Goal: Task Accomplishment & Management: Use online tool/utility

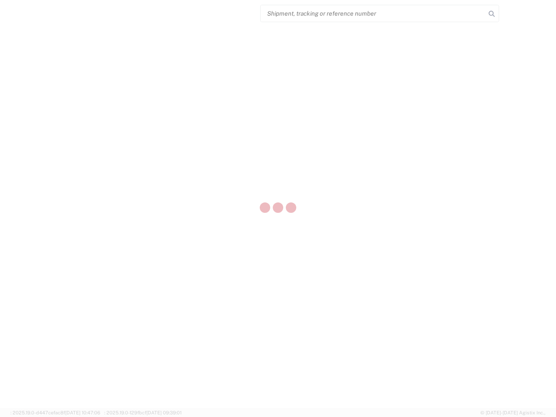
select select "US"
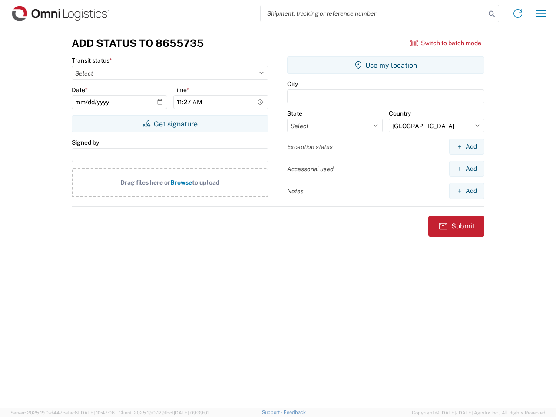
click at [373, 13] on input "search" at bounding box center [373, 13] width 225 height 17
click at [492, 14] on icon at bounding box center [492, 14] width 12 height 12
click at [518, 13] on icon at bounding box center [518, 14] width 14 height 14
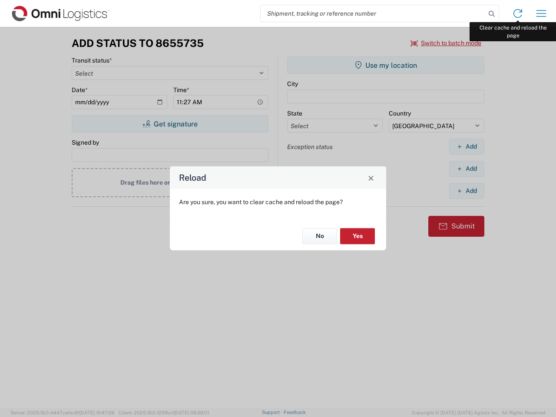
click at [541, 13] on div "Reload Are you sure, you want to clear cache and reload the page? No Yes" at bounding box center [278, 208] width 556 height 417
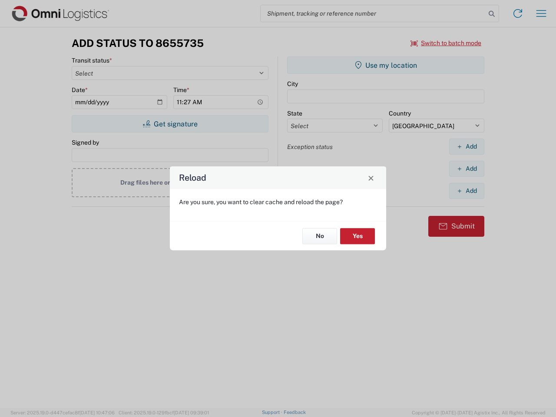
click at [446, 43] on div "Reload Are you sure, you want to clear cache and reload the page? No Yes" at bounding box center [278, 208] width 556 height 417
click at [170, 124] on div "Reload Are you sure, you want to clear cache and reload the page? No Yes" at bounding box center [278, 208] width 556 height 417
click at [386, 65] on div "Reload Are you sure, you want to clear cache and reload the page? No Yes" at bounding box center [278, 208] width 556 height 417
click at [467, 146] on div "Reload Are you sure, you want to clear cache and reload the page? No Yes" at bounding box center [278, 208] width 556 height 417
click at [467, 169] on div "Reload Are you sure, you want to clear cache and reload the page? No Yes" at bounding box center [278, 208] width 556 height 417
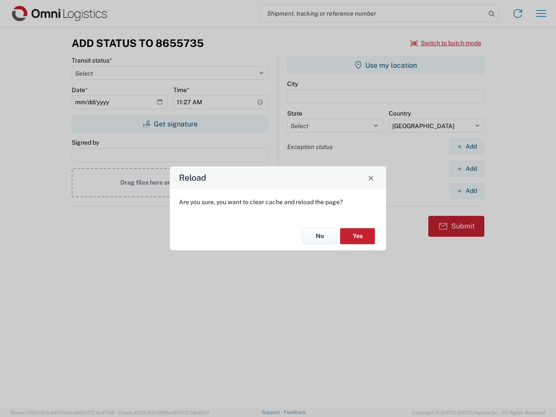
click at [467, 191] on div "Reload Are you sure, you want to clear cache and reload the page? No Yes" at bounding box center [278, 208] width 556 height 417
